Goal: Check status: Check status

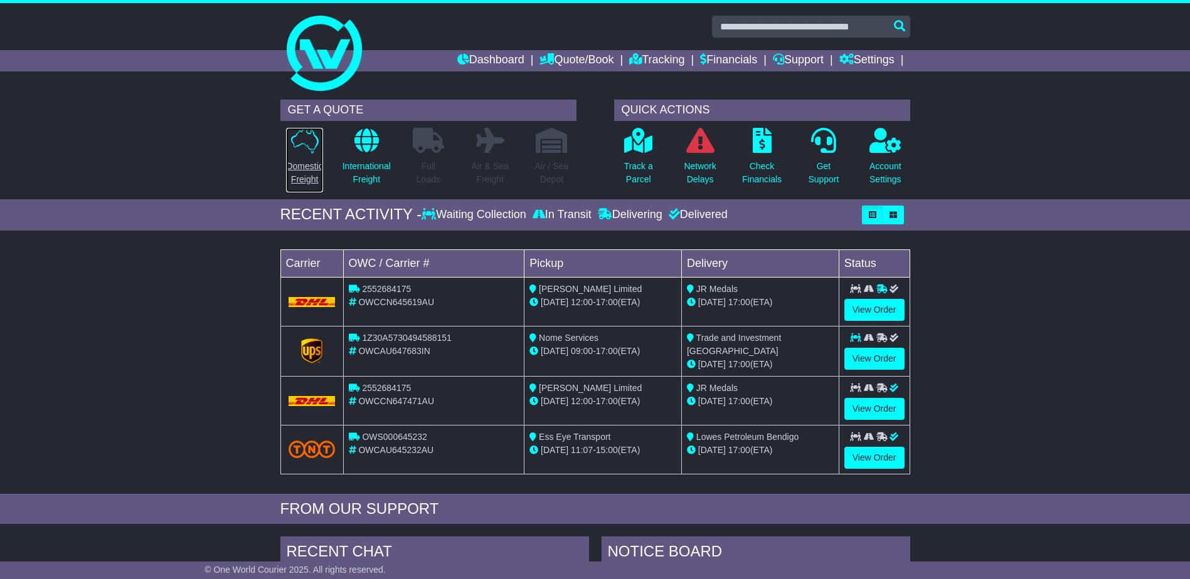
click at [305, 176] on p "Domestic Freight" at bounding box center [304, 173] width 36 height 26
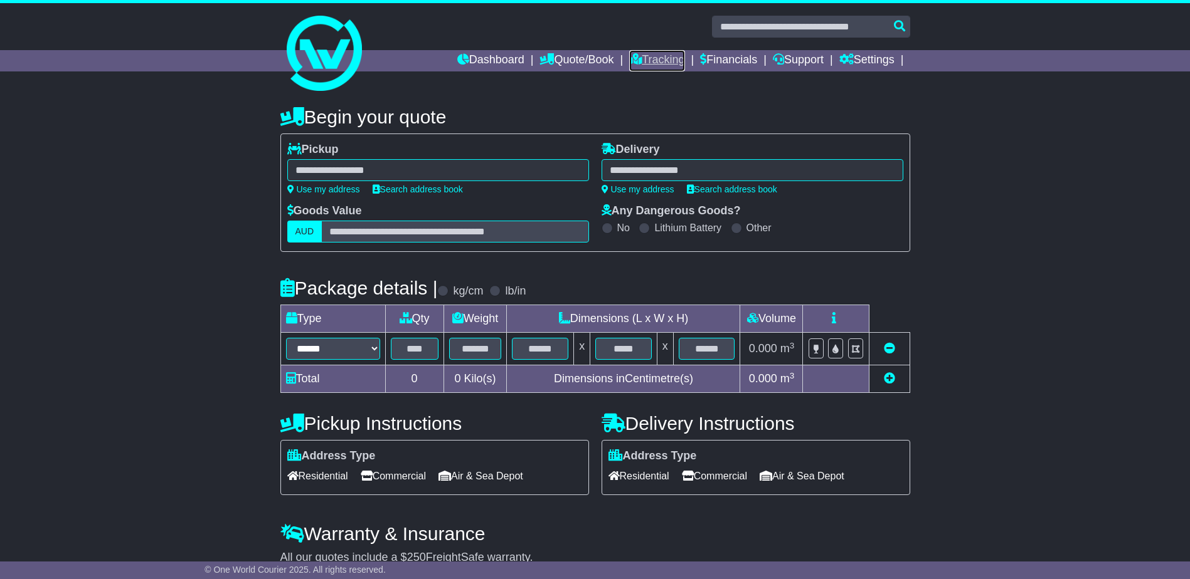
click at [661, 54] on link "Tracking" at bounding box center [656, 60] width 55 height 21
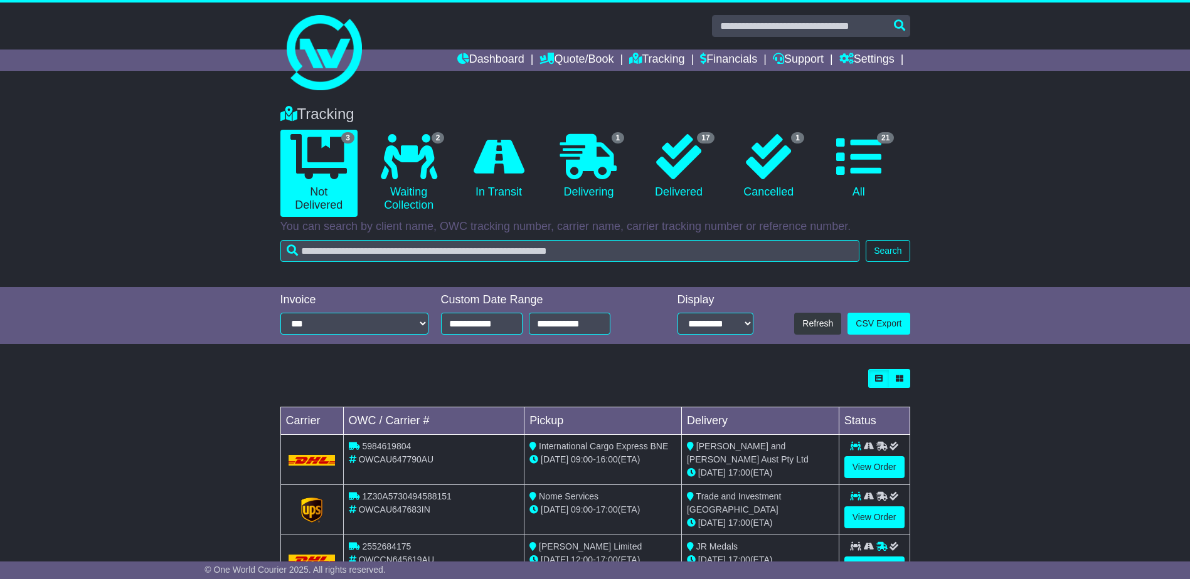
scroll to position [49, 0]
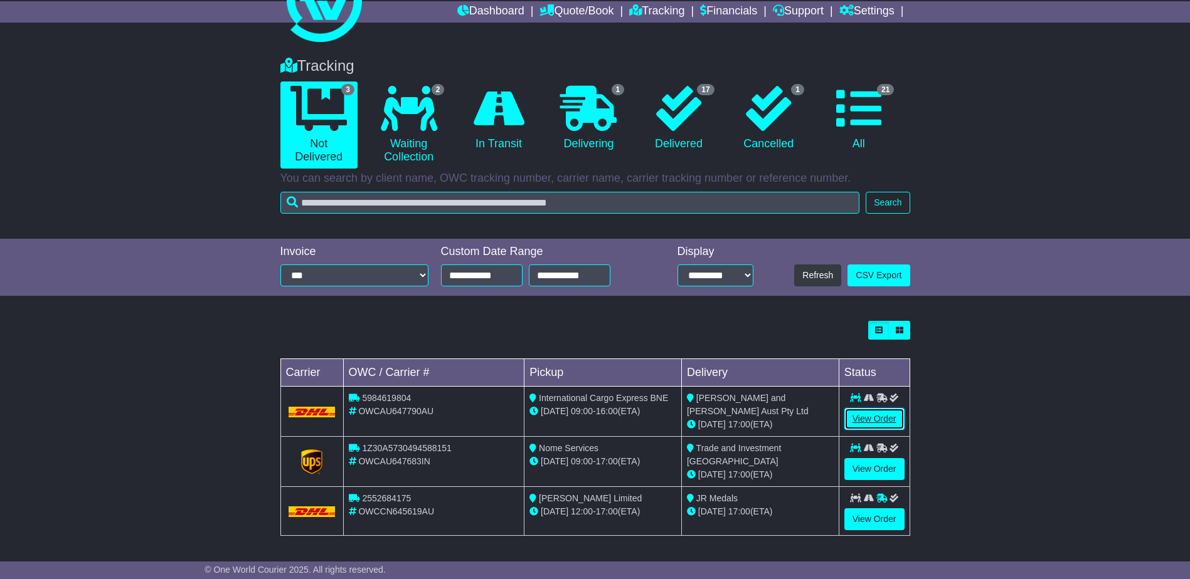
click at [864, 421] on link "View Order" at bounding box center [874, 419] width 60 height 22
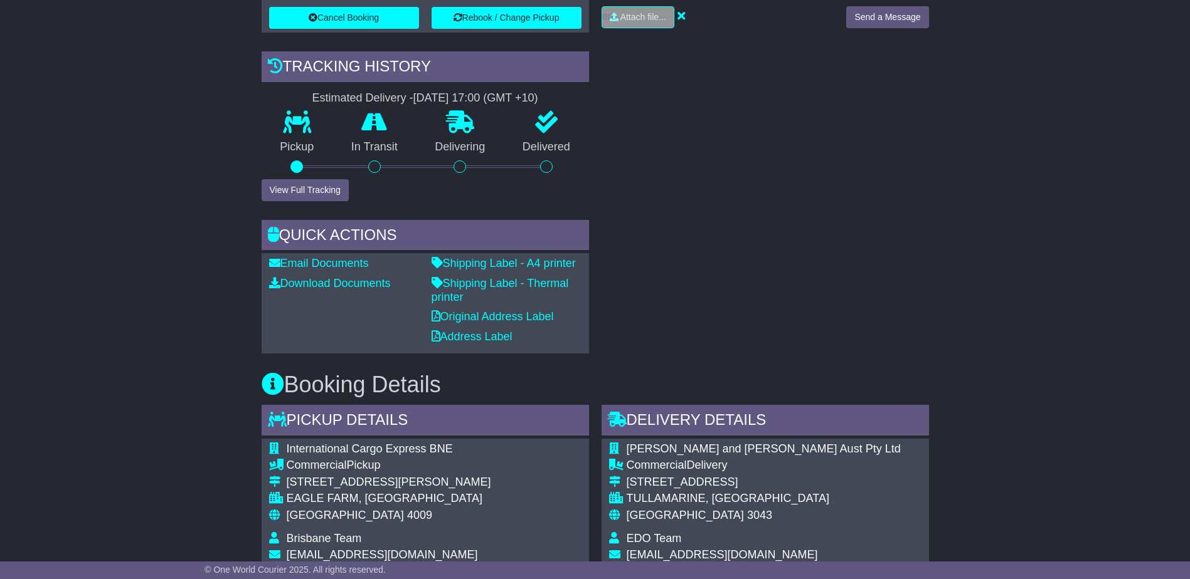
scroll to position [376, 0]
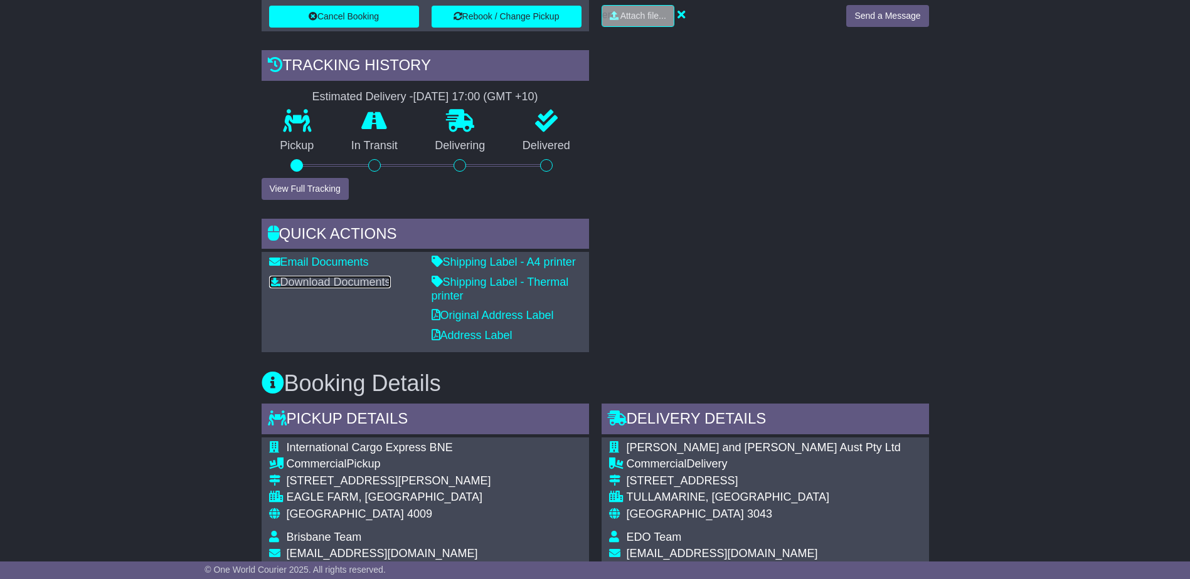
click at [321, 286] on link "Download Documents" at bounding box center [330, 282] width 122 height 13
